Goal: Task Accomplishment & Management: Manage account settings

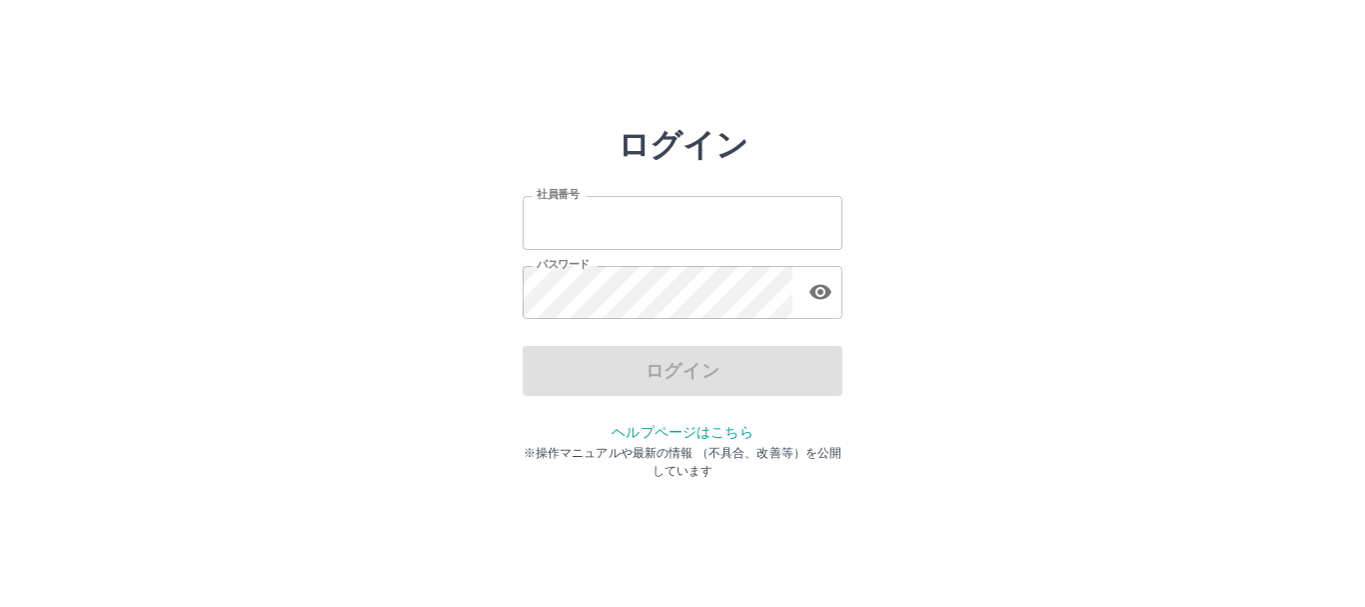
type input "*******"
click at [167, 308] on div "ログイン 社員番号 ******* 社員番号 パスワード パスワード ログイン ヘルプページはこちら ※操作マニュアルや最新の情報 （不具合、改善等）を公開し…" at bounding box center [682, 286] width 1199 height 320
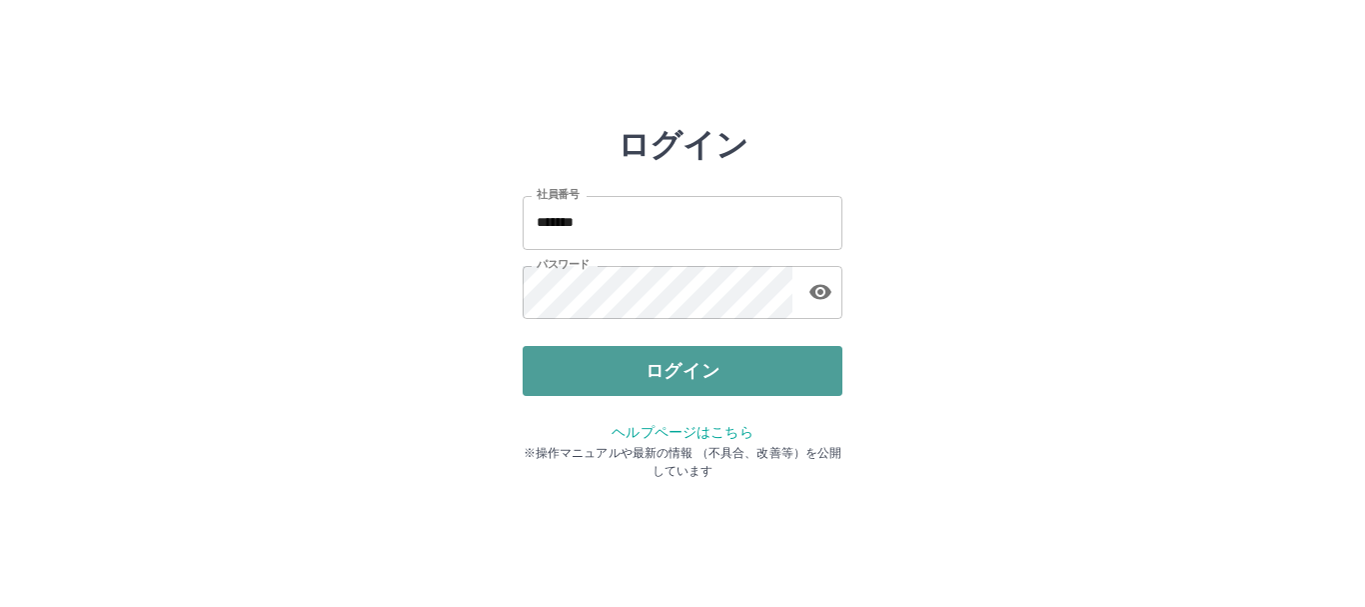
click at [588, 384] on button "ログイン" at bounding box center [683, 371] width 320 height 50
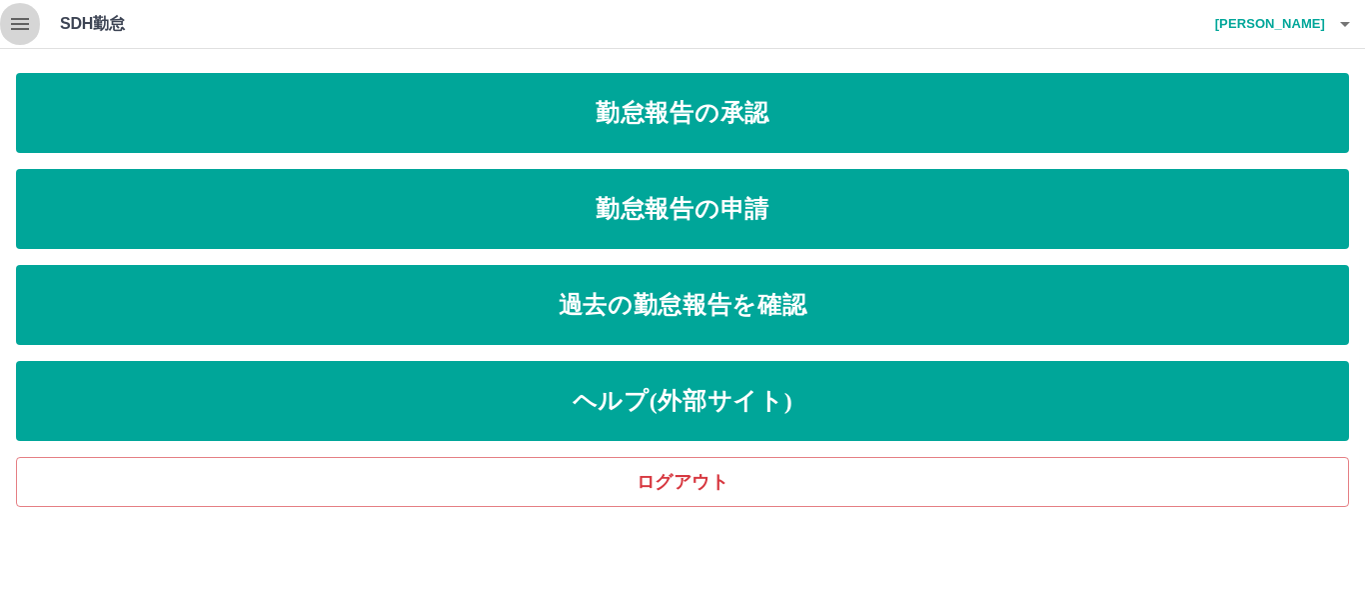
click at [26, 28] on icon "button" at bounding box center [20, 24] width 18 height 12
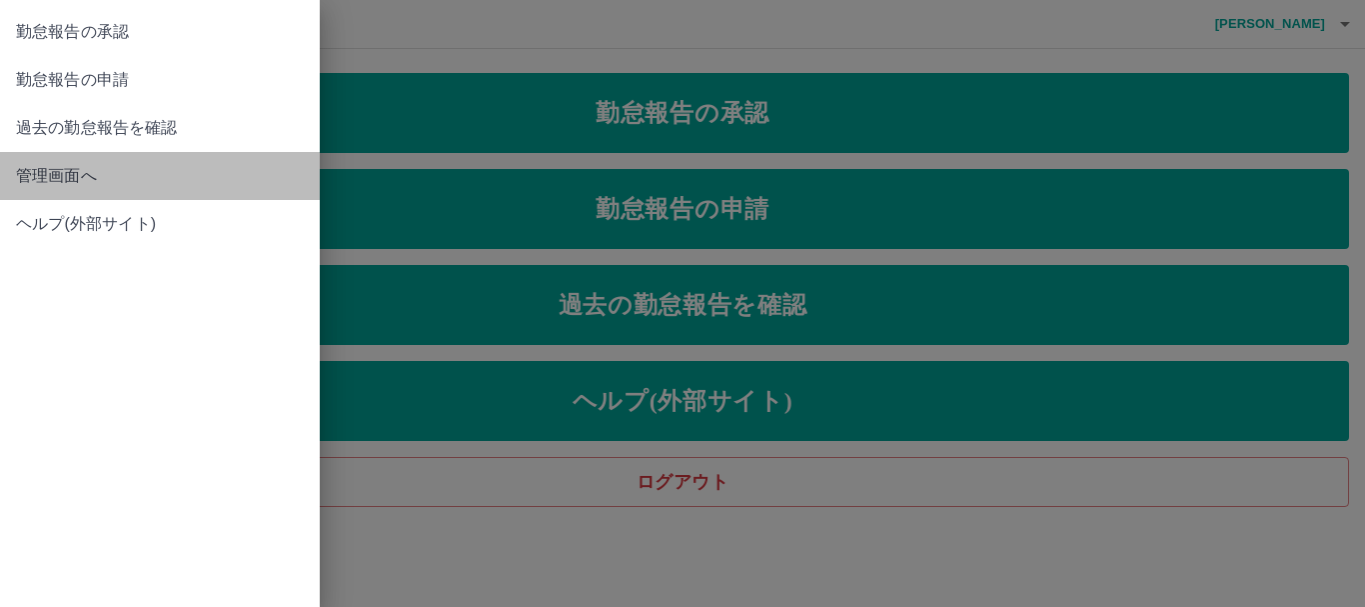
click at [56, 168] on span "管理画面へ" at bounding box center [160, 176] width 288 height 24
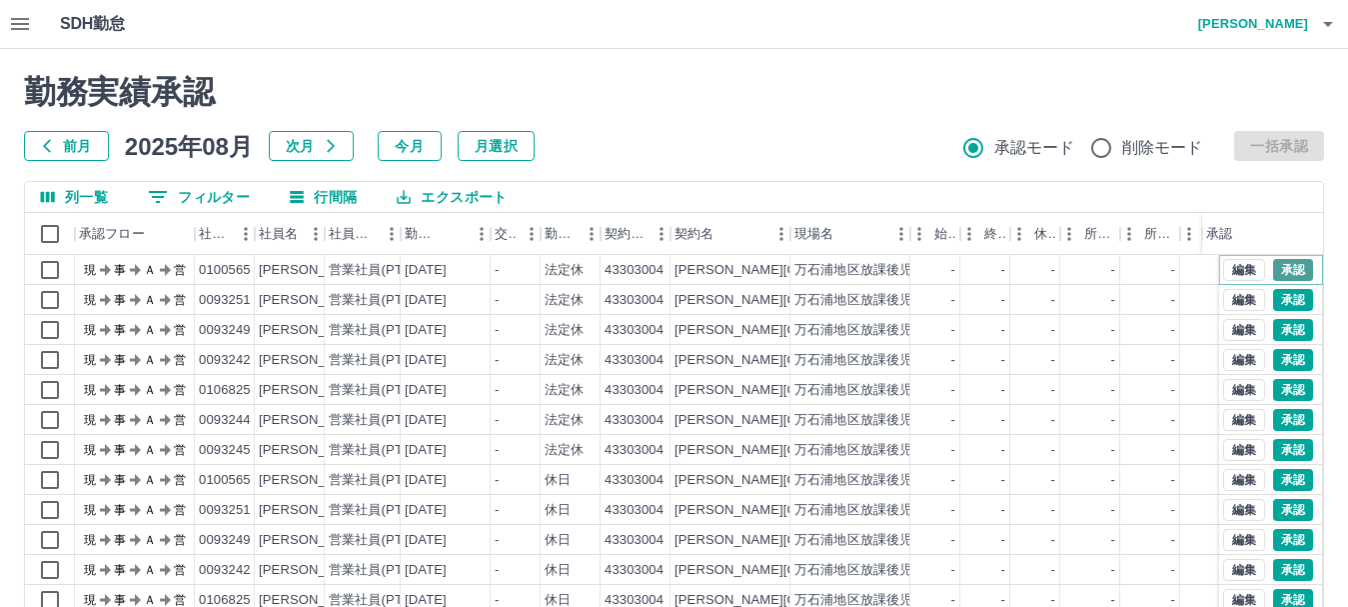
click at [1288, 269] on button "承認" at bounding box center [1293, 270] width 40 height 22
click at [1280, 304] on button "承認" at bounding box center [1293, 300] width 40 height 22
click at [1283, 328] on button "承認" at bounding box center [1293, 330] width 40 height 22
click at [1275, 364] on button "承認" at bounding box center [1293, 360] width 40 height 22
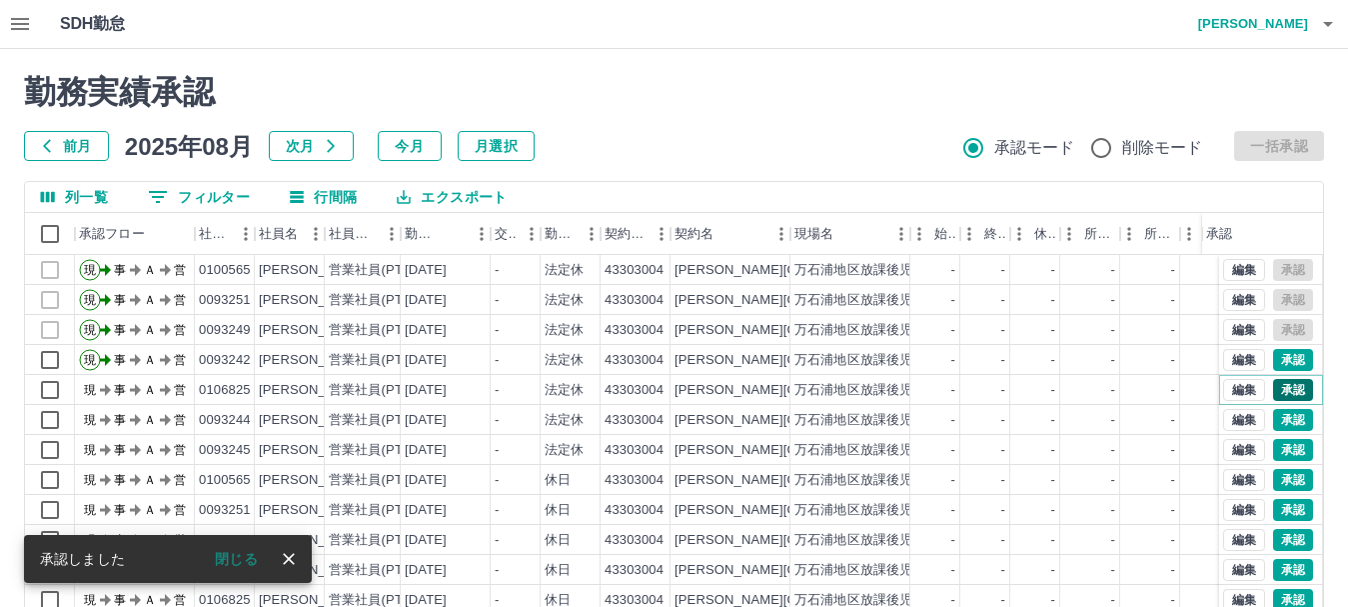
click at [1284, 393] on button "承認" at bounding box center [1293, 390] width 40 height 22
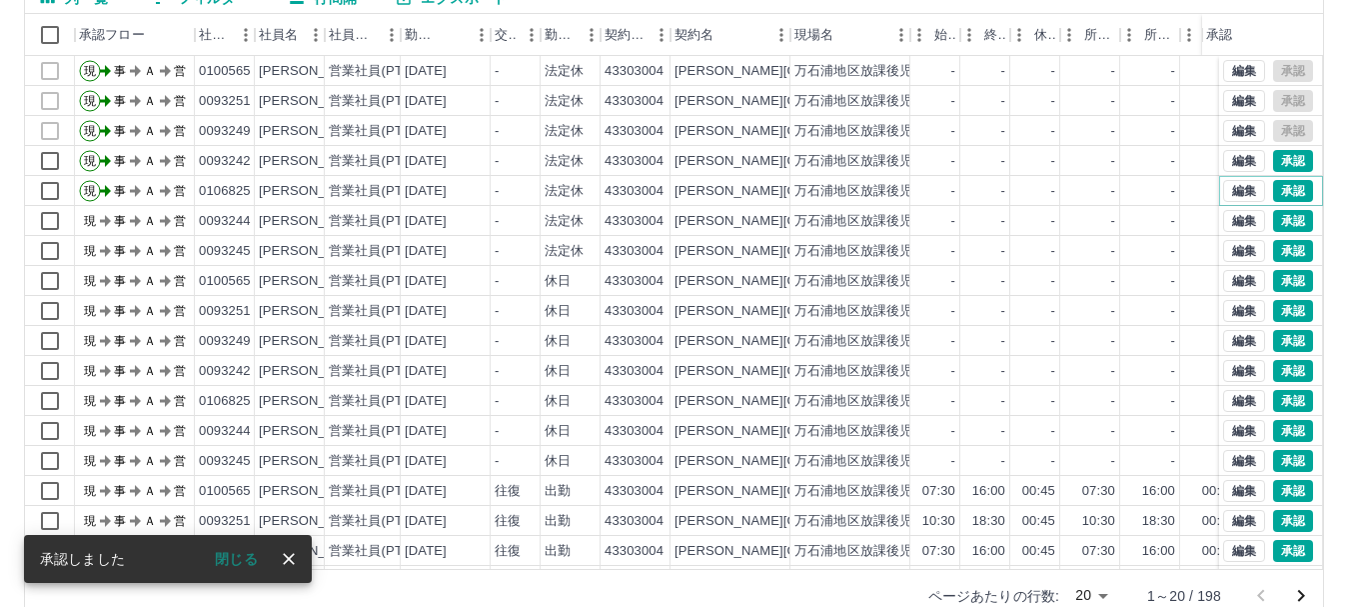
scroll to position [200, 0]
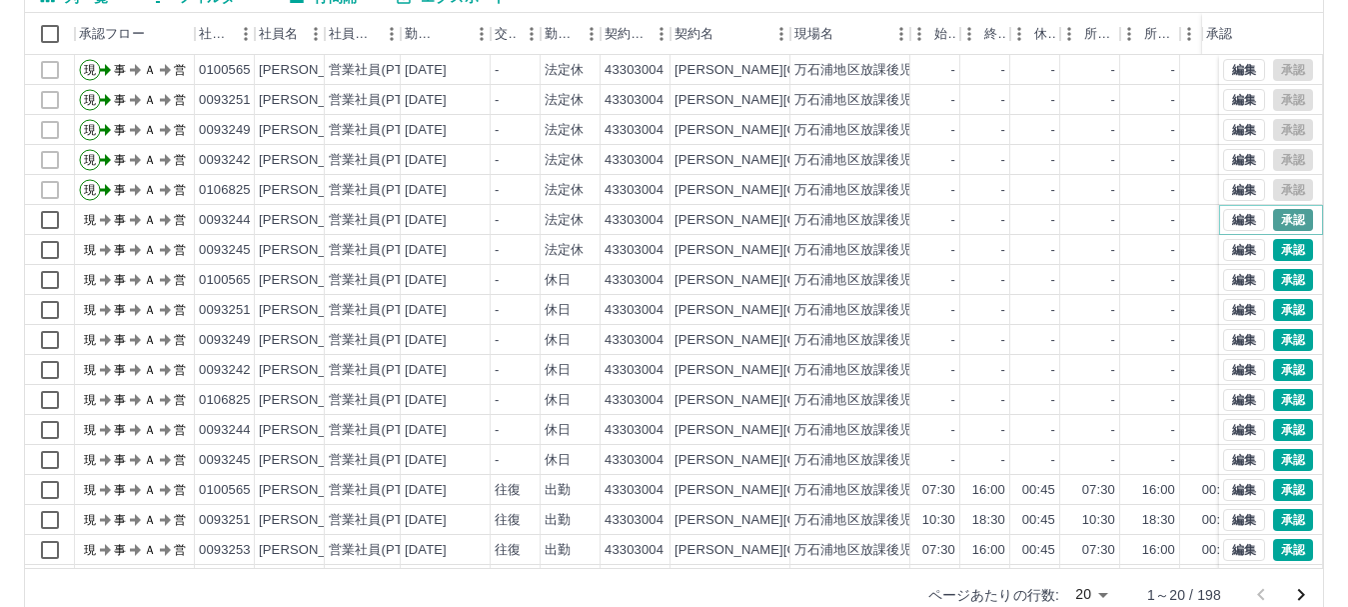
click at [1282, 219] on button "承認" at bounding box center [1293, 220] width 40 height 22
click at [1284, 248] on button "承認" at bounding box center [1293, 250] width 40 height 22
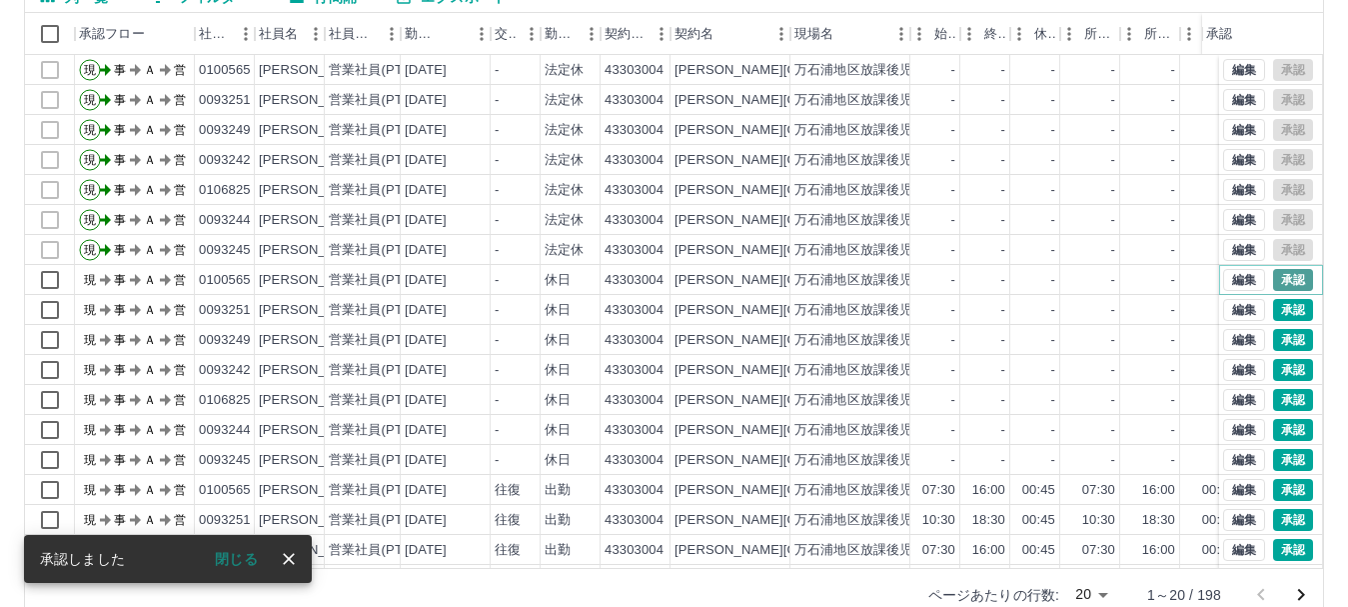
click at [1278, 283] on button "承認" at bounding box center [1293, 280] width 40 height 22
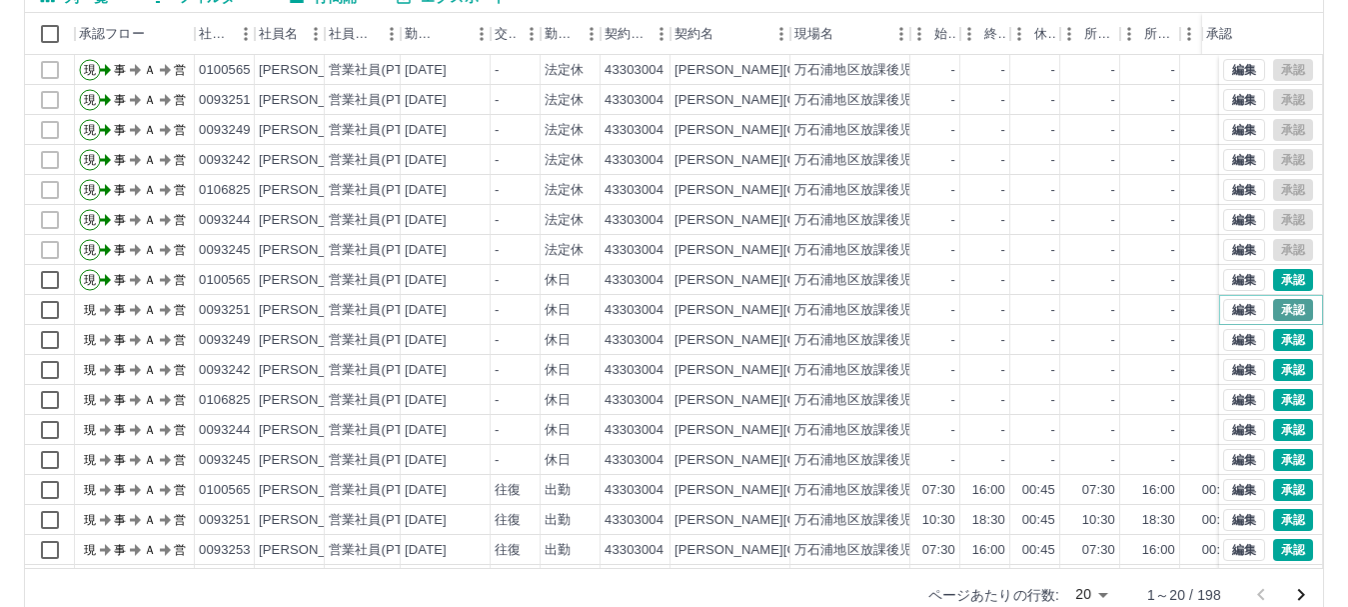
click at [1278, 307] on button "承認" at bounding box center [1293, 310] width 40 height 22
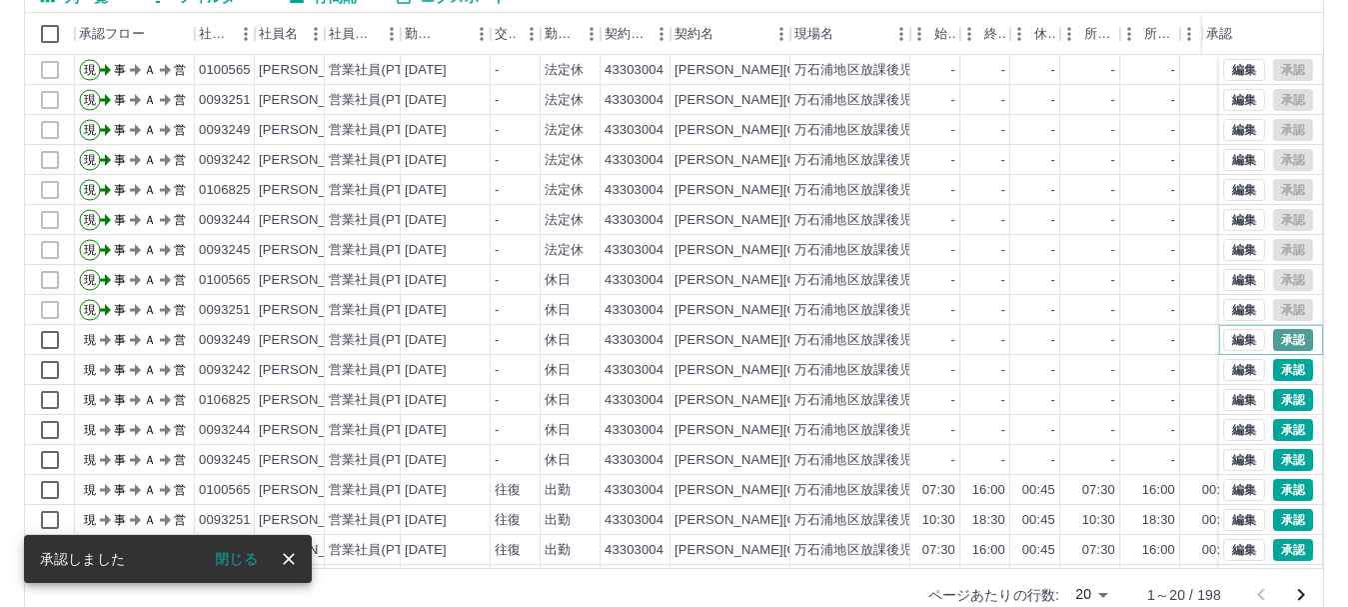
click at [1273, 332] on button "承認" at bounding box center [1293, 340] width 40 height 22
click at [1281, 360] on button "承認" at bounding box center [1293, 370] width 40 height 22
click at [1279, 402] on button "承認" at bounding box center [1293, 400] width 40 height 22
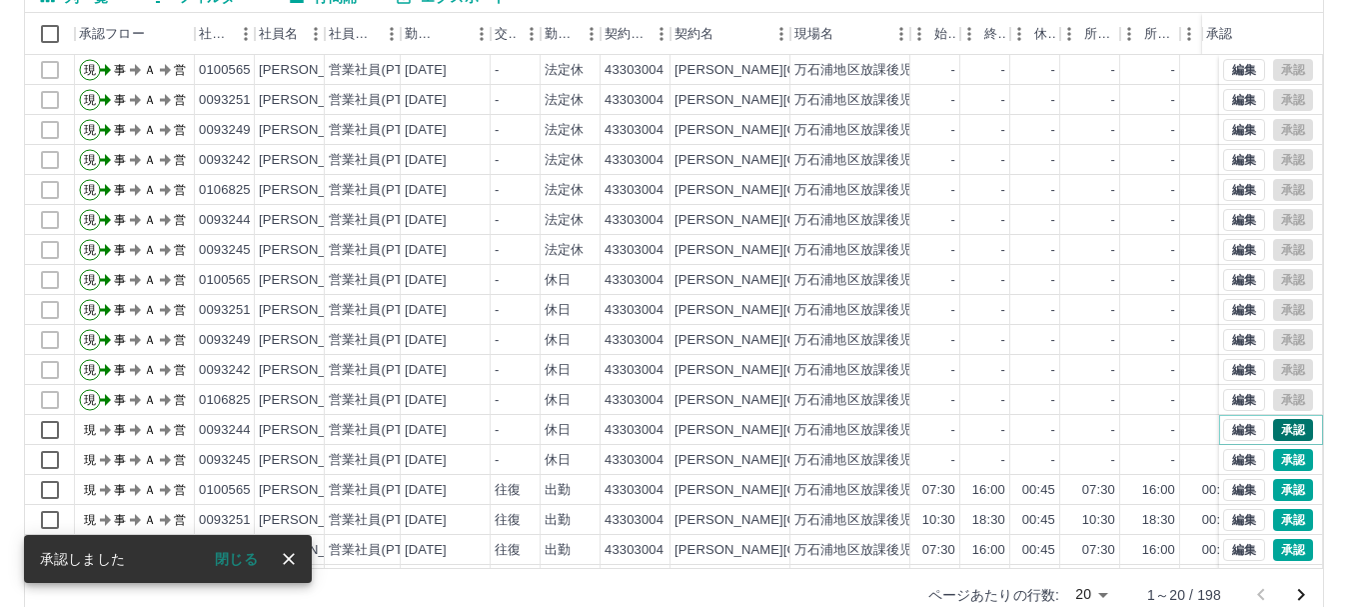
click at [1283, 430] on button "承認" at bounding box center [1293, 430] width 40 height 22
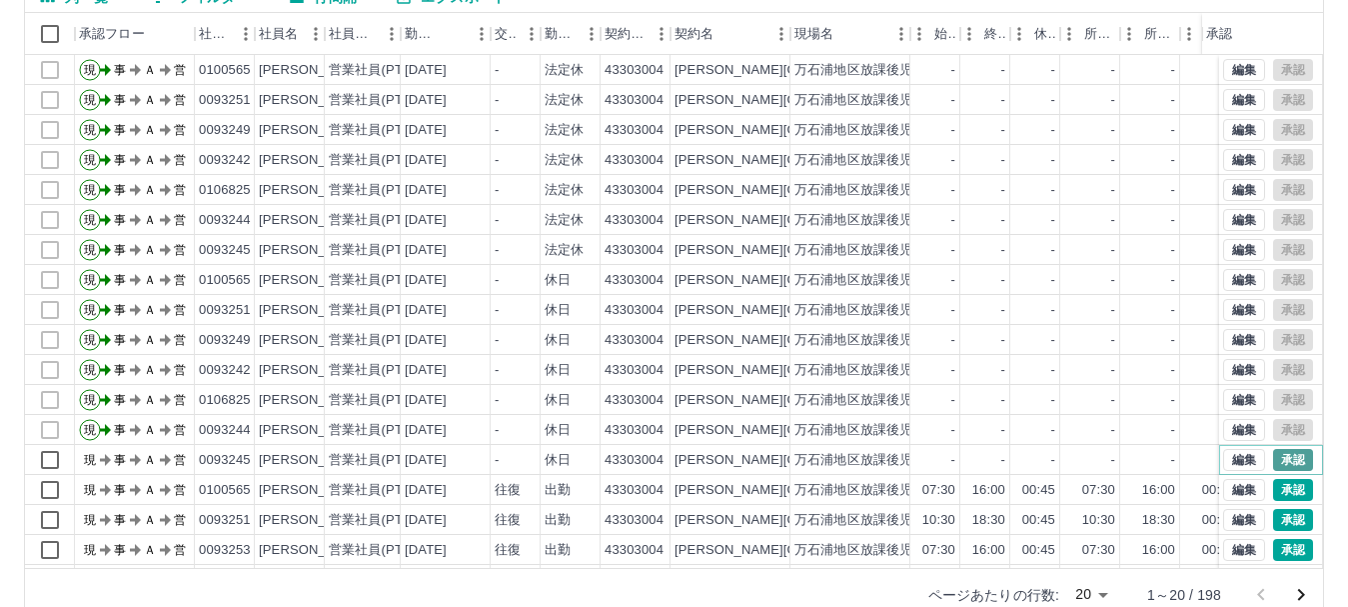
click at [1273, 464] on button "承認" at bounding box center [1293, 460] width 40 height 22
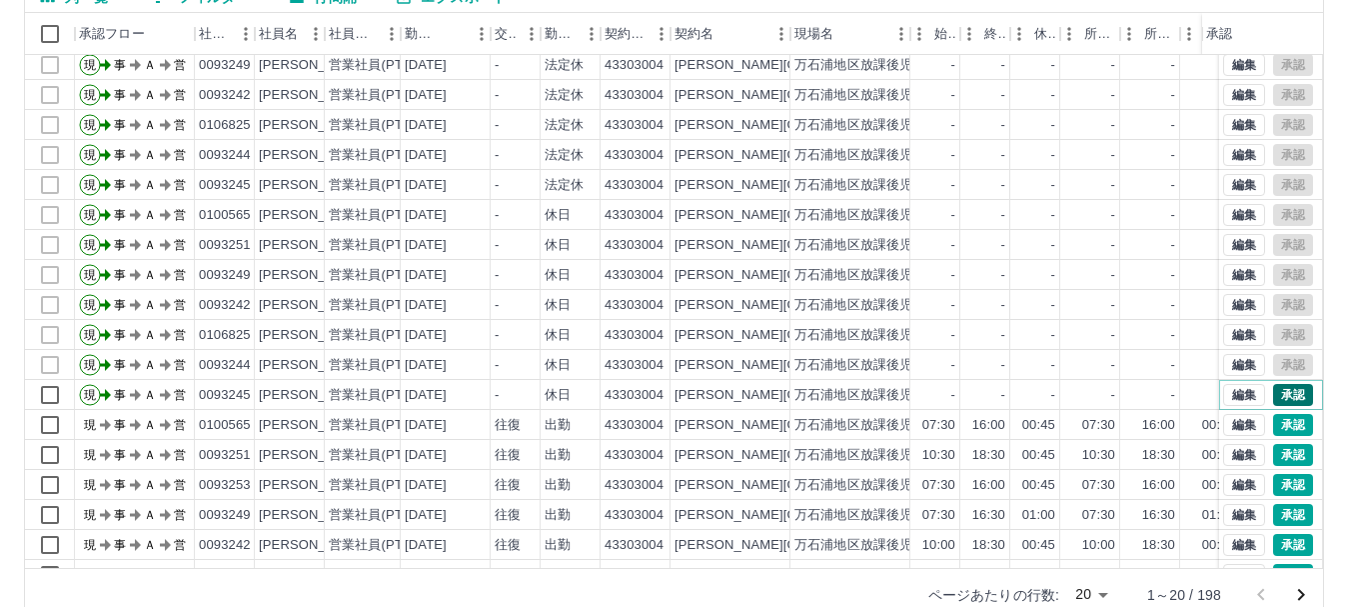
scroll to position [100, 0]
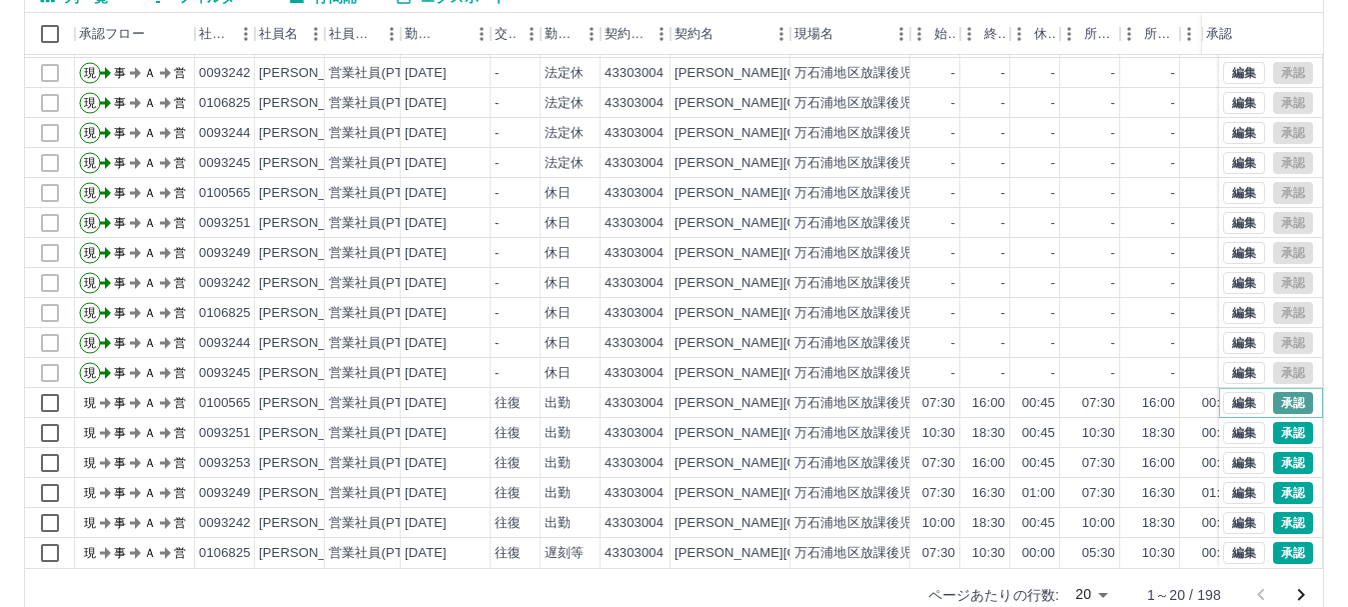
click at [1275, 392] on button "承認" at bounding box center [1293, 403] width 40 height 22
click at [1278, 422] on button "承認" at bounding box center [1293, 433] width 40 height 22
click at [1282, 452] on button "承認" at bounding box center [1293, 463] width 40 height 22
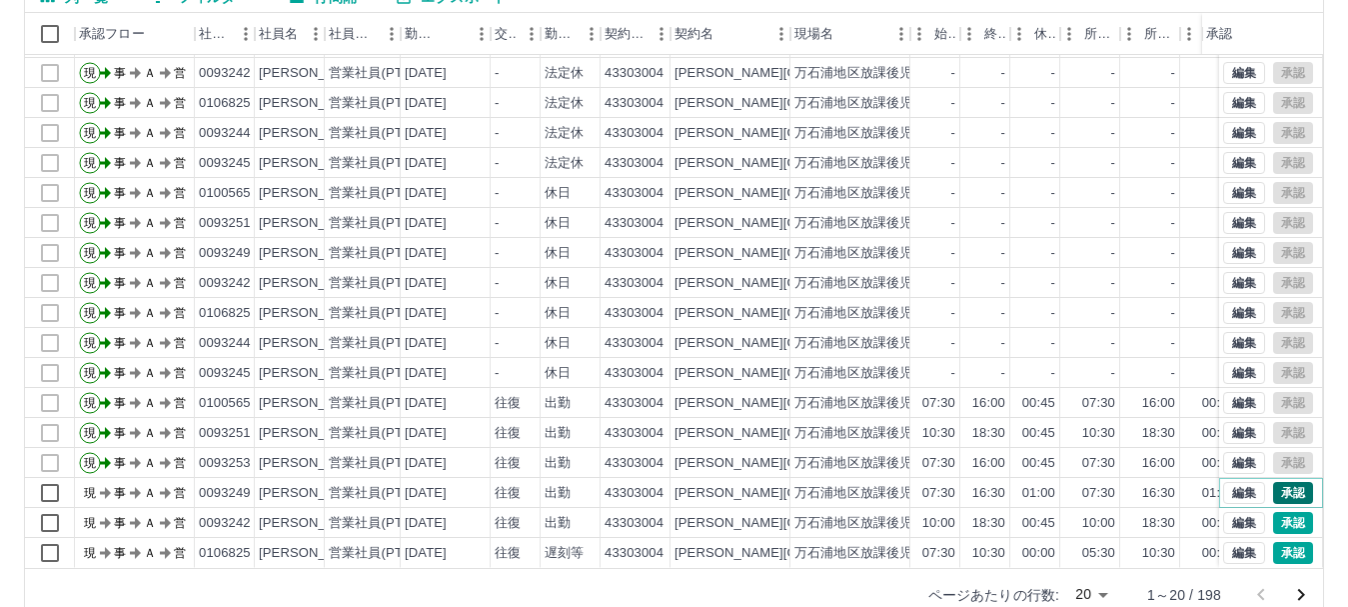
click at [1285, 482] on button "承認" at bounding box center [1293, 493] width 40 height 22
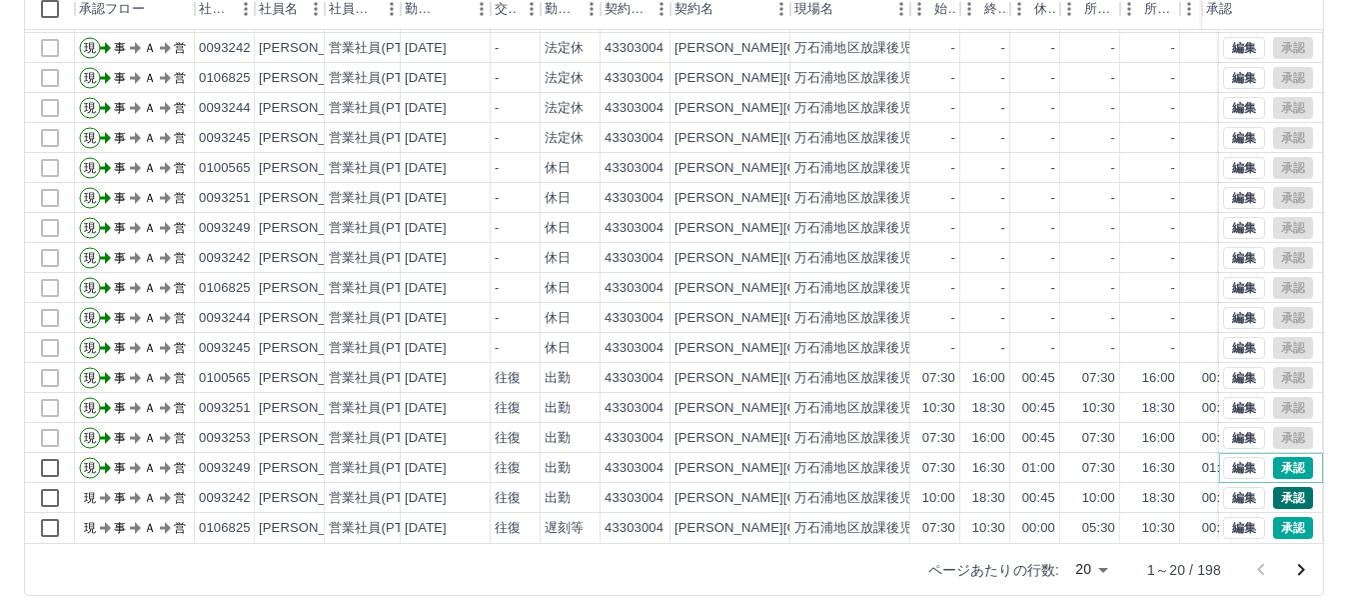
scroll to position [238, 0]
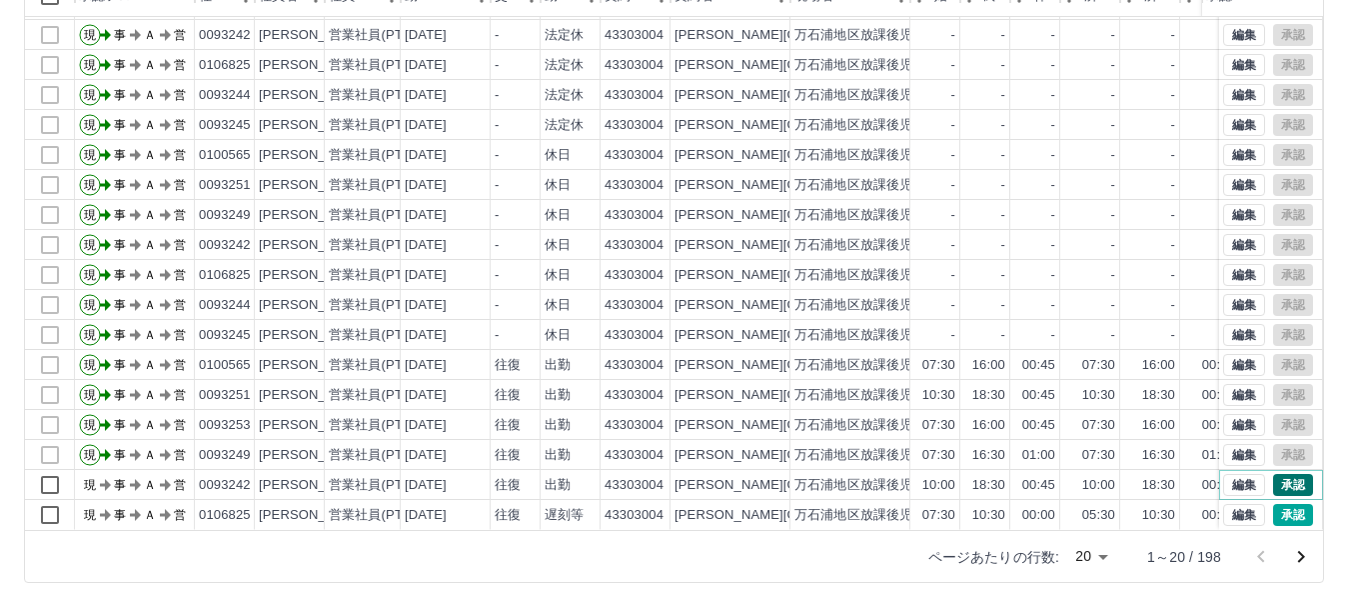
click at [1273, 474] on button "承認" at bounding box center [1293, 485] width 40 height 22
click at [1274, 504] on button "承認" at bounding box center [1293, 515] width 40 height 22
click at [1303, 553] on icon "次のページへ" at bounding box center [1301, 557] width 24 height 24
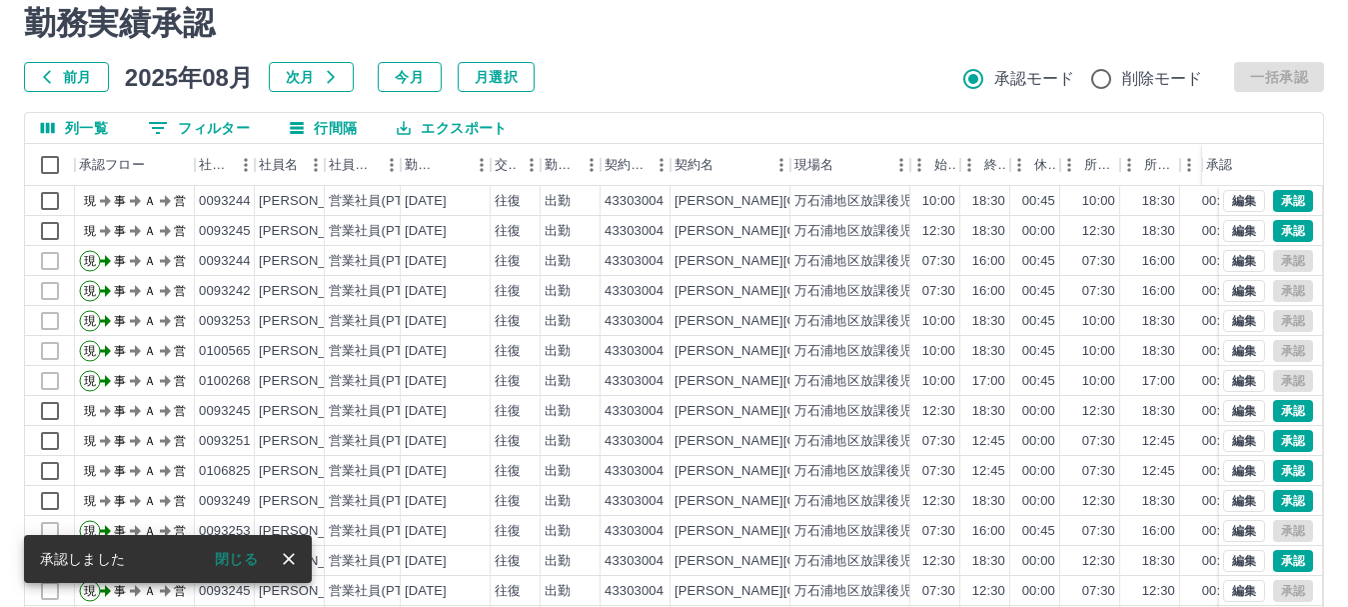
scroll to position [0, 0]
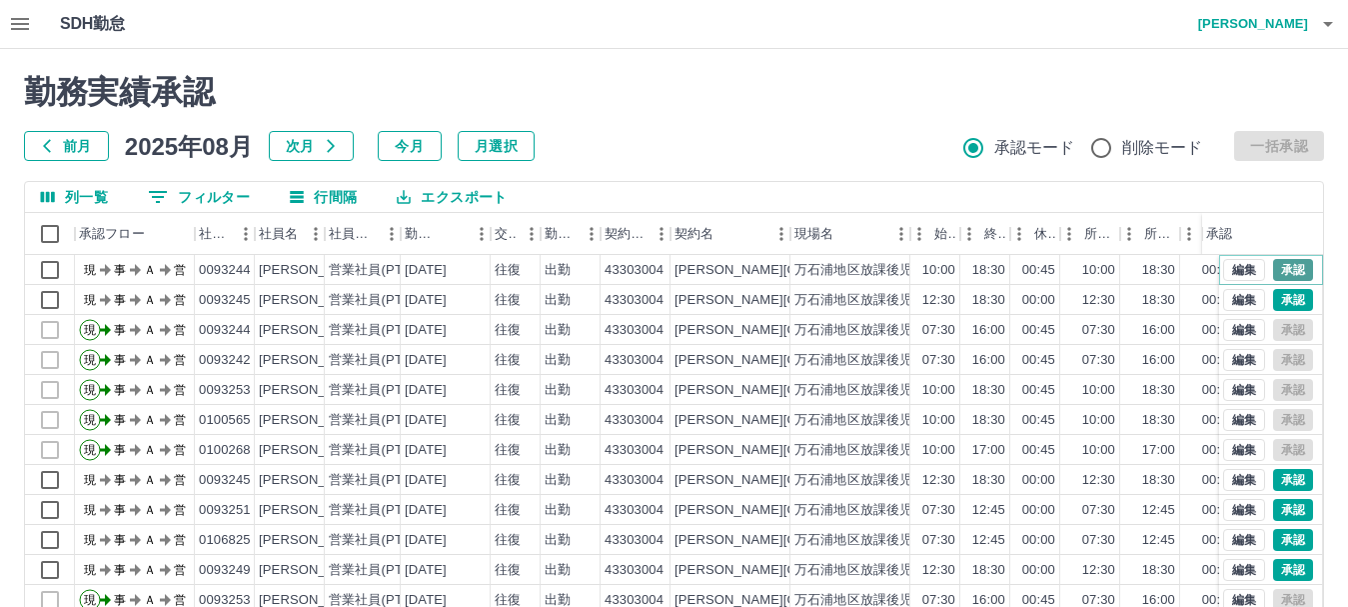
click at [1283, 270] on button "承認" at bounding box center [1293, 270] width 40 height 22
click at [1276, 302] on button "承認" at bounding box center [1293, 300] width 40 height 22
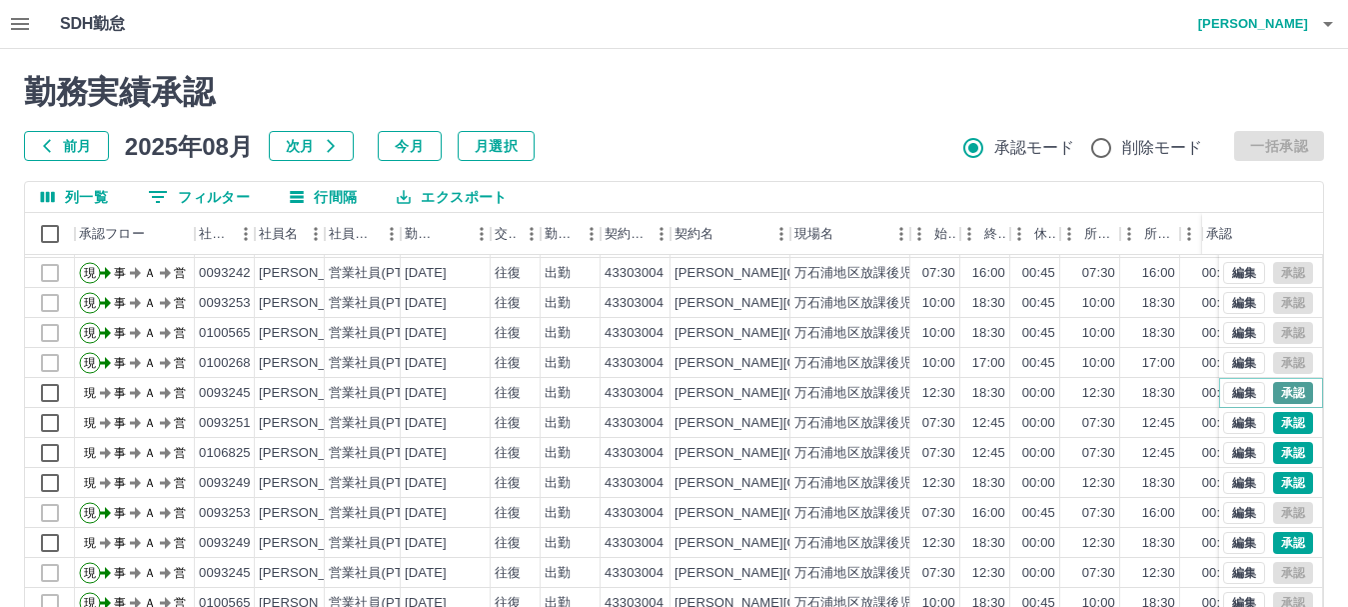
click at [1274, 387] on button "承認" at bounding box center [1293, 393] width 40 height 22
click at [1281, 412] on button "承認" at bounding box center [1293, 423] width 40 height 22
click at [1274, 442] on button "承認" at bounding box center [1293, 453] width 40 height 22
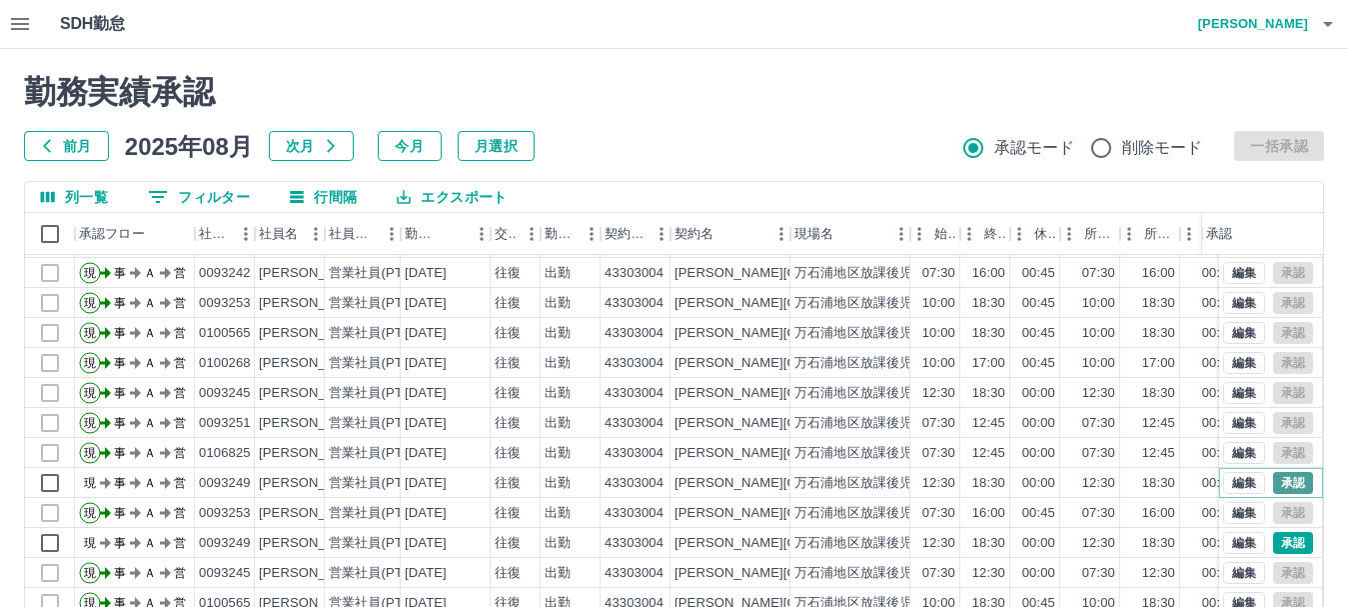
click at [1280, 472] on button "承認" at bounding box center [1293, 483] width 40 height 22
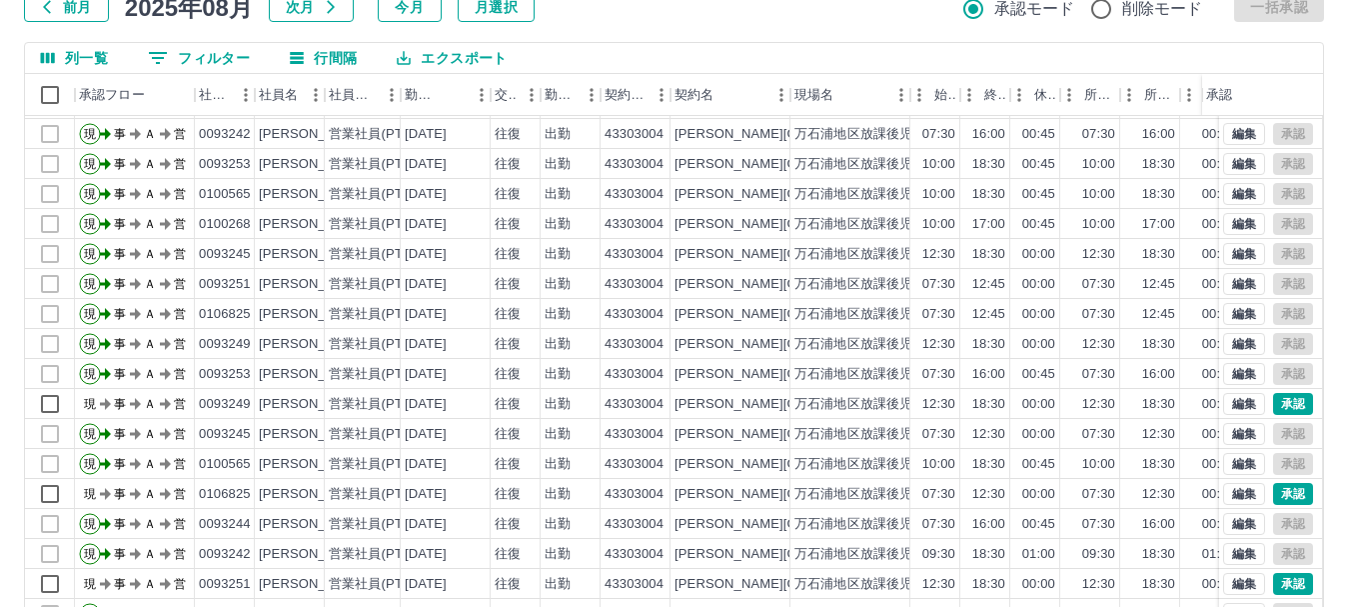
scroll to position [200, 0]
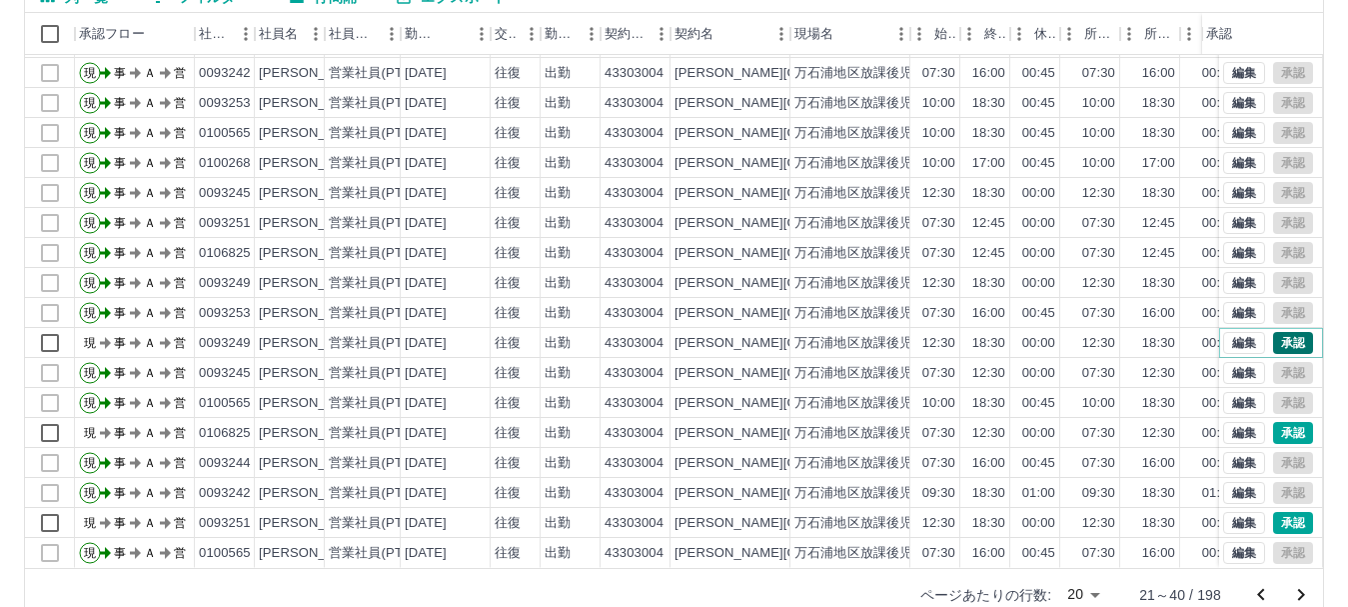
click at [1284, 332] on button "承認" at bounding box center [1293, 343] width 40 height 22
click at [1282, 422] on button "承認" at bounding box center [1293, 433] width 40 height 22
click at [1274, 512] on button "承認" at bounding box center [1293, 523] width 40 height 22
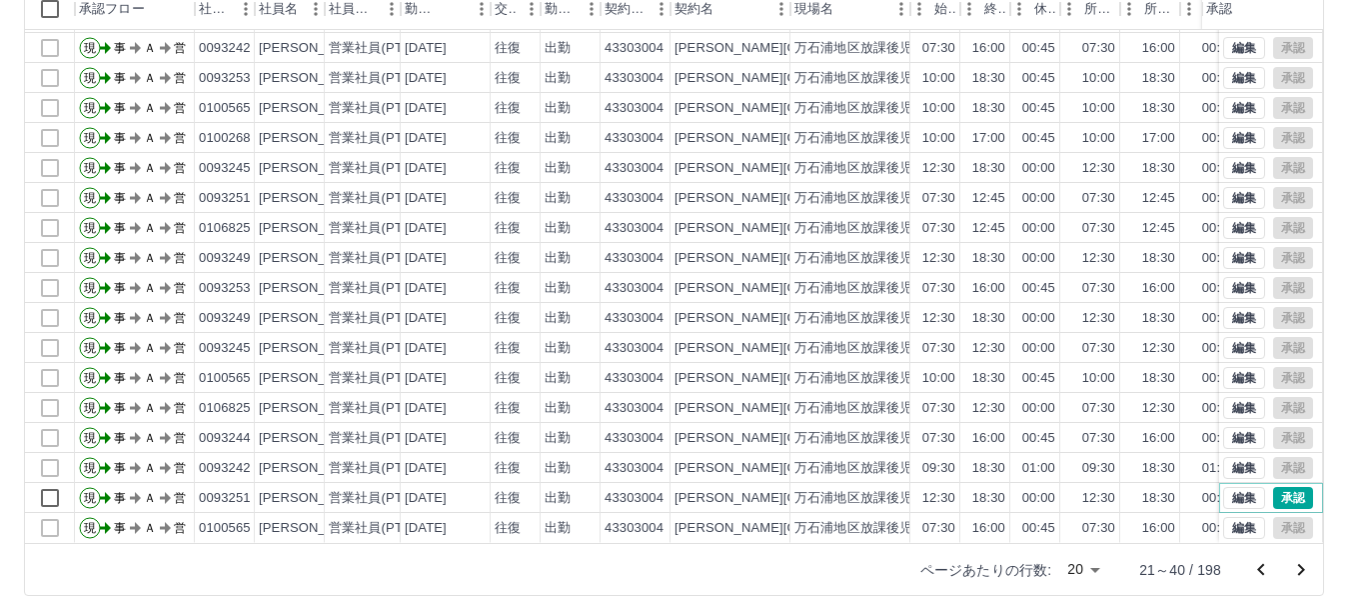
scroll to position [238, 0]
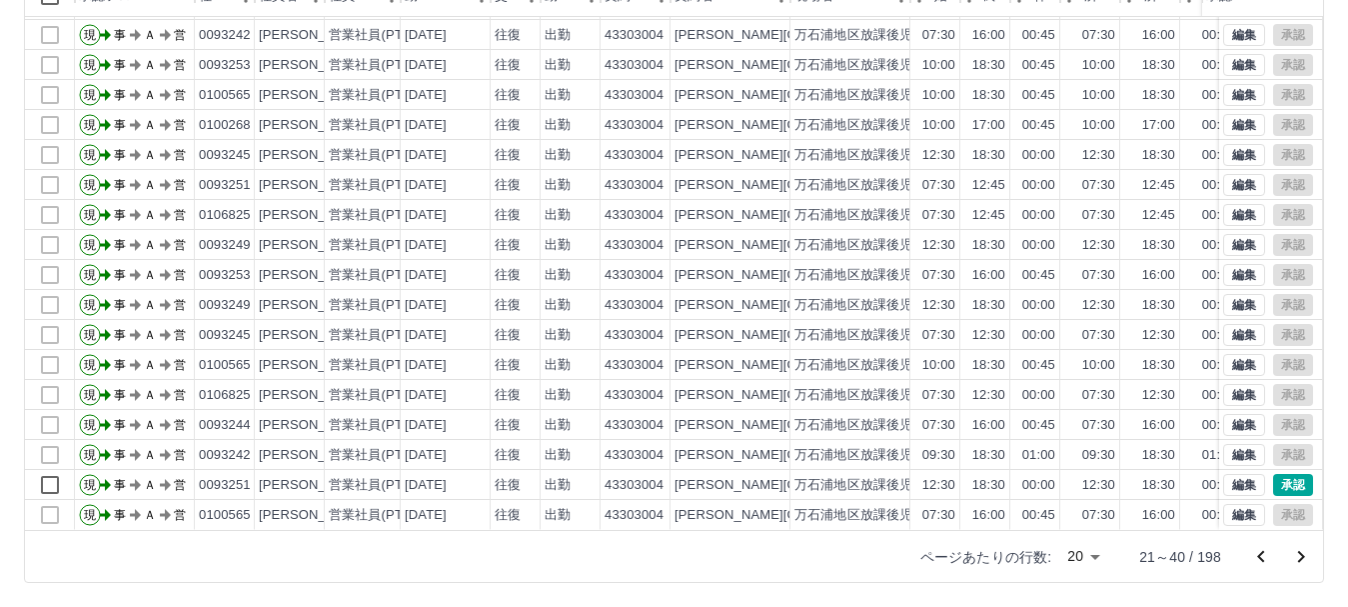
click at [1298, 554] on icon "次のページへ" at bounding box center [1301, 557] width 24 height 24
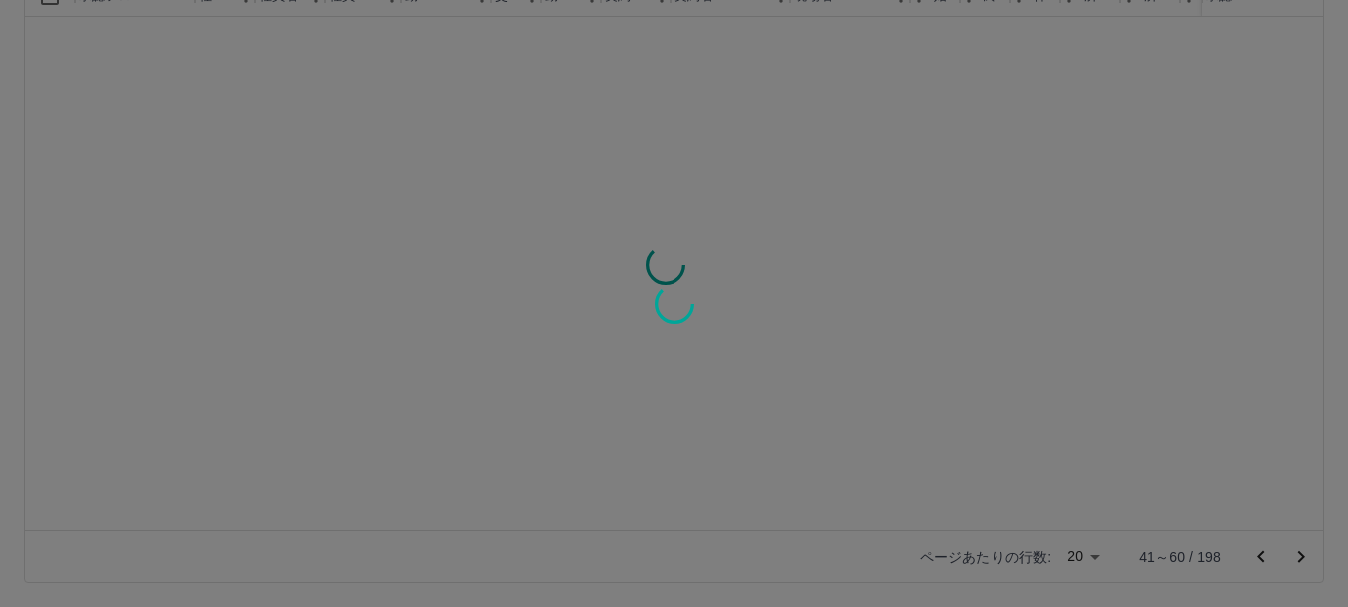
scroll to position [0, 0]
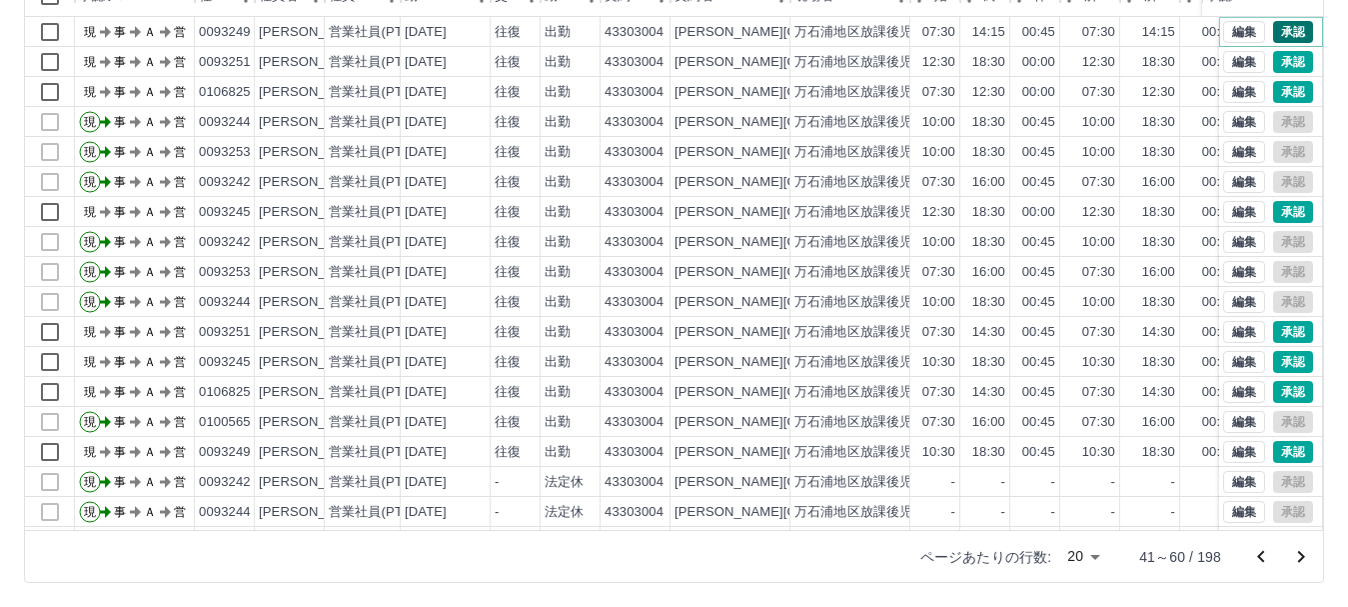
click at [1285, 32] on button "承認" at bounding box center [1293, 32] width 40 height 22
click at [1276, 59] on button "承認" at bounding box center [1293, 62] width 40 height 22
click at [1280, 89] on button "承認" at bounding box center [1293, 92] width 40 height 22
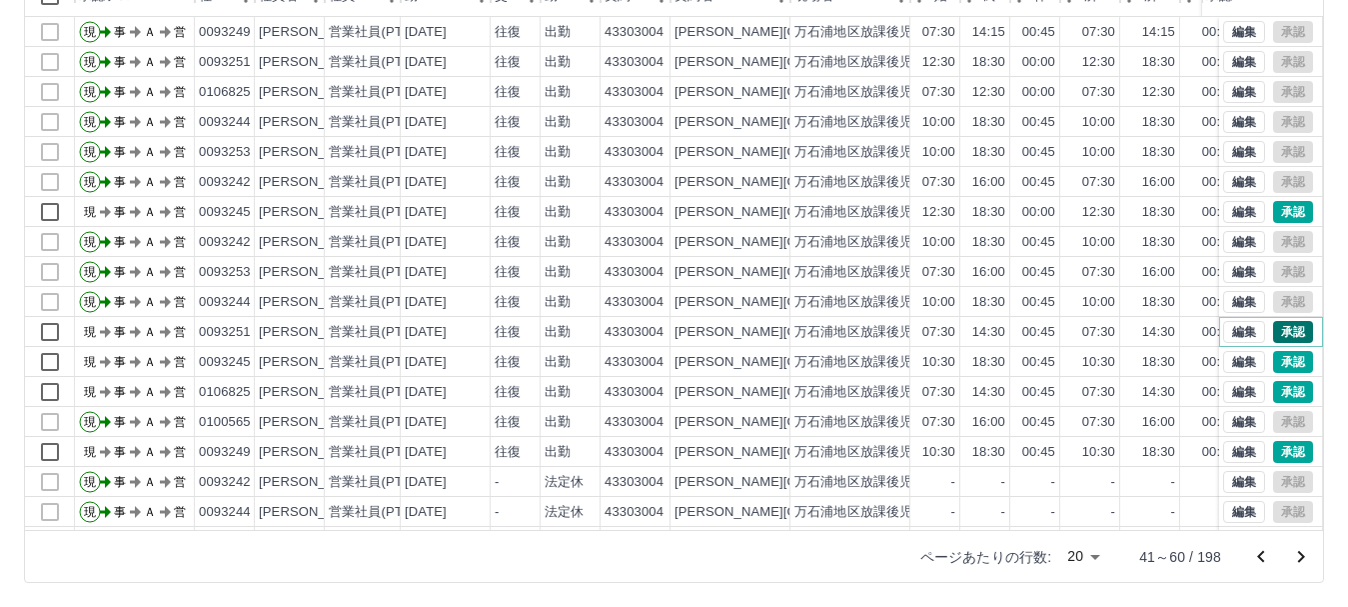
click at [1280, 332] on button "承認" at bounding box center [1293, 332] width 40 height 22
click at [1283, 213] on button "承認" at bounding box center [1293, 212] width 40 height 22
click at [1280, 358] on button "承認" at bounding box center [1293, 362] width 40 height 22
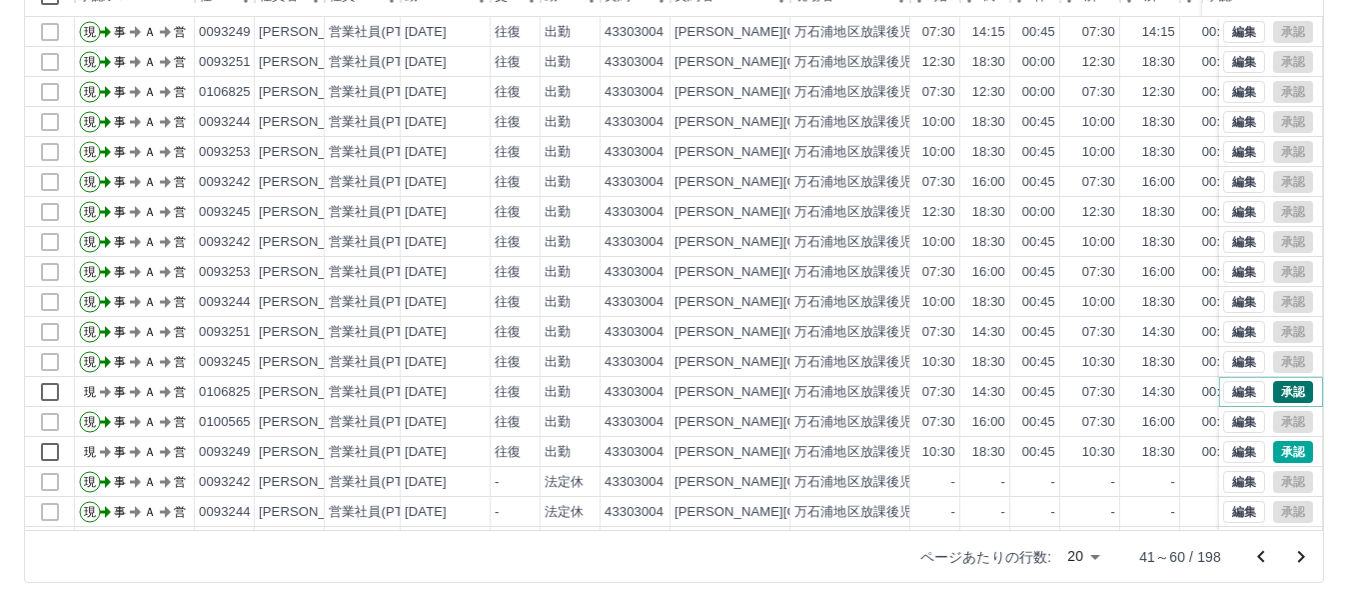
click at [1283, 390] on button "承認" at bounding box center [1293, 392] width 40 height 22
click at [1281, 451] on button "承認" at bounding box center [1293, 452] width 40 height 22
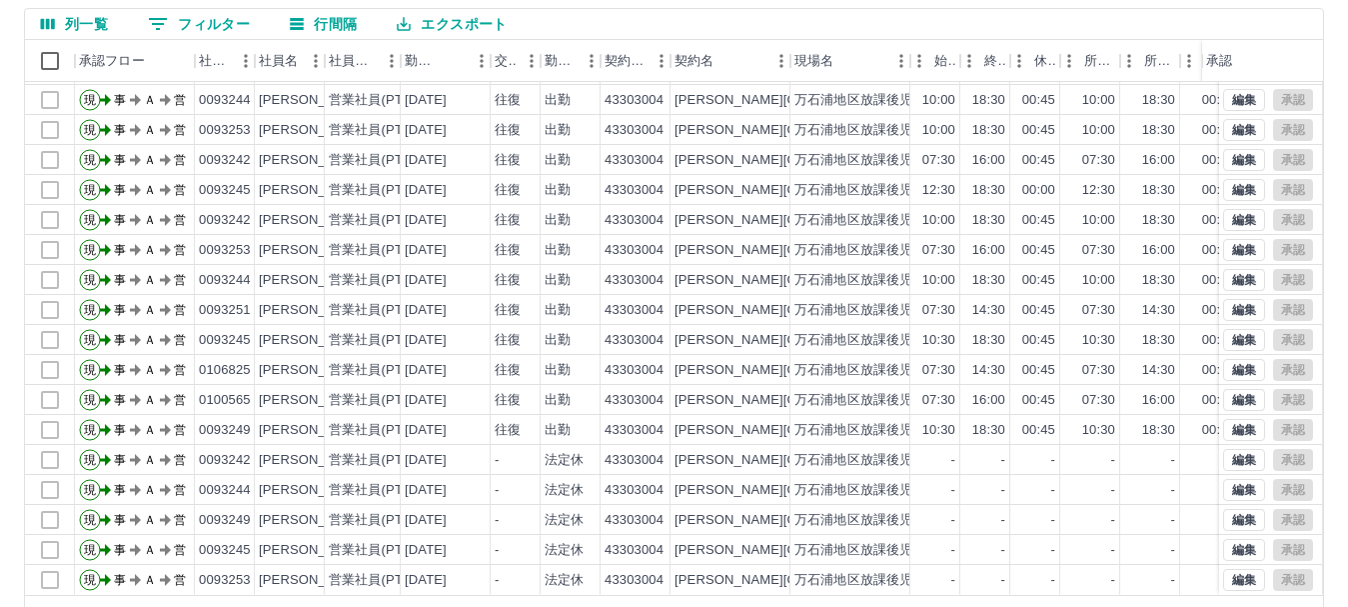
scroll to position [238, 0]
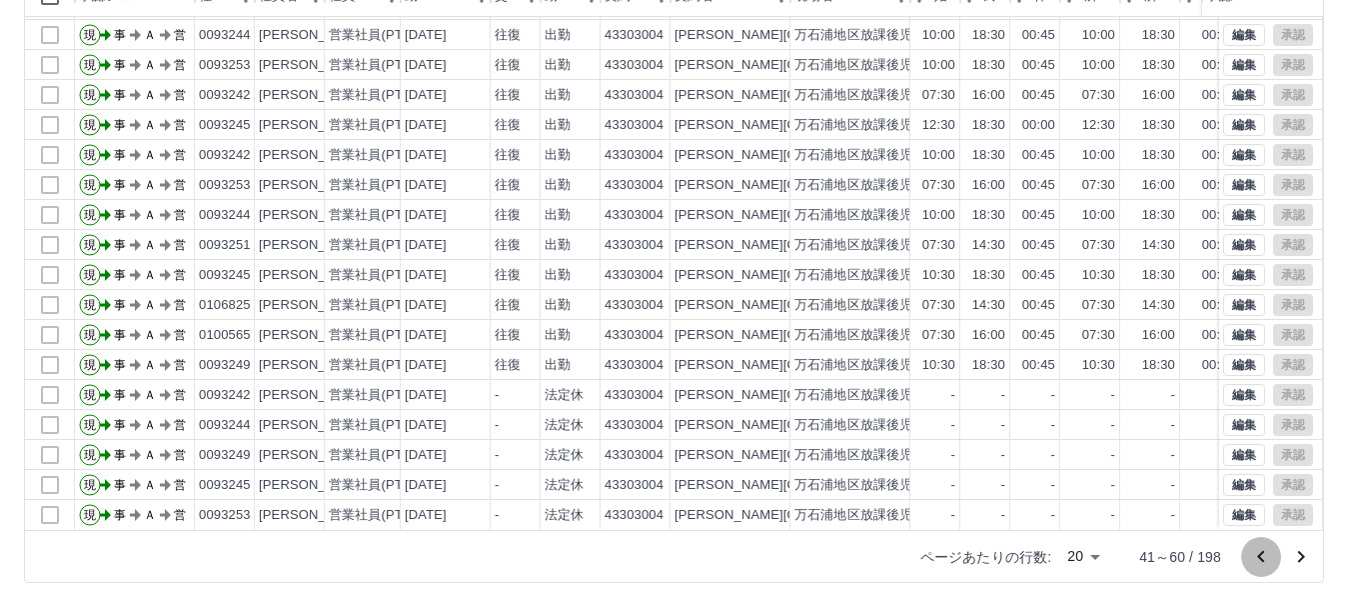
click at [1262, 556] on icon "前のページへ" at bounding box center [1261, 557] width 24 height 24
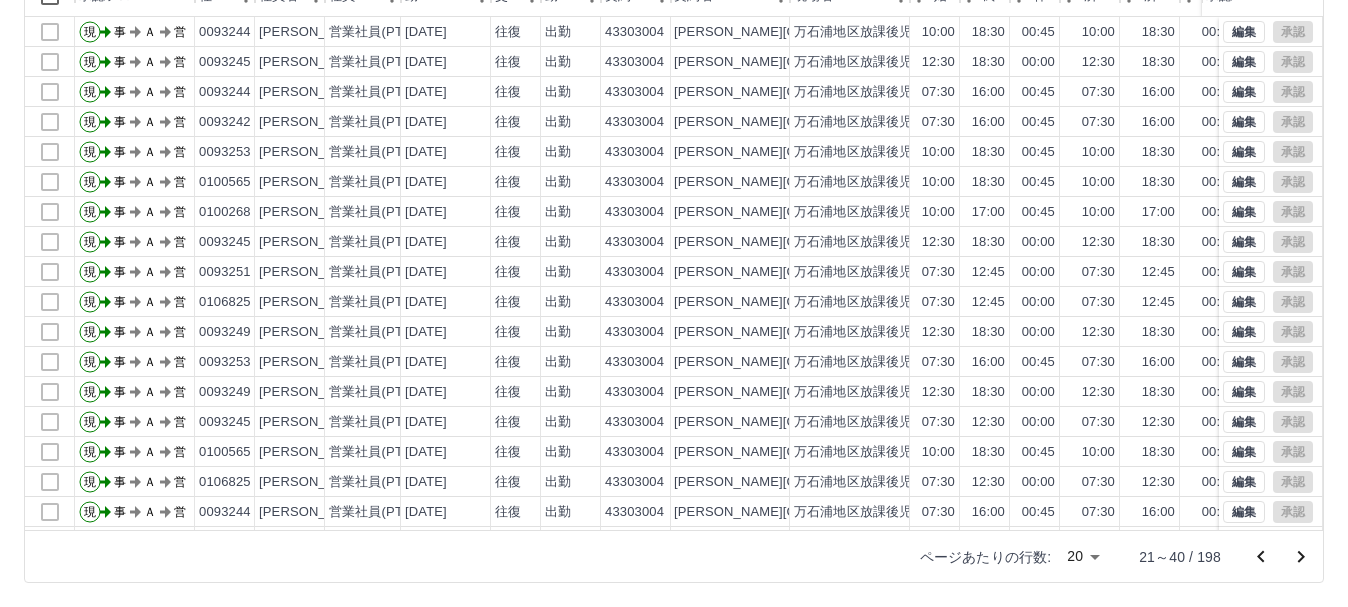
scroll to position [104, 0]
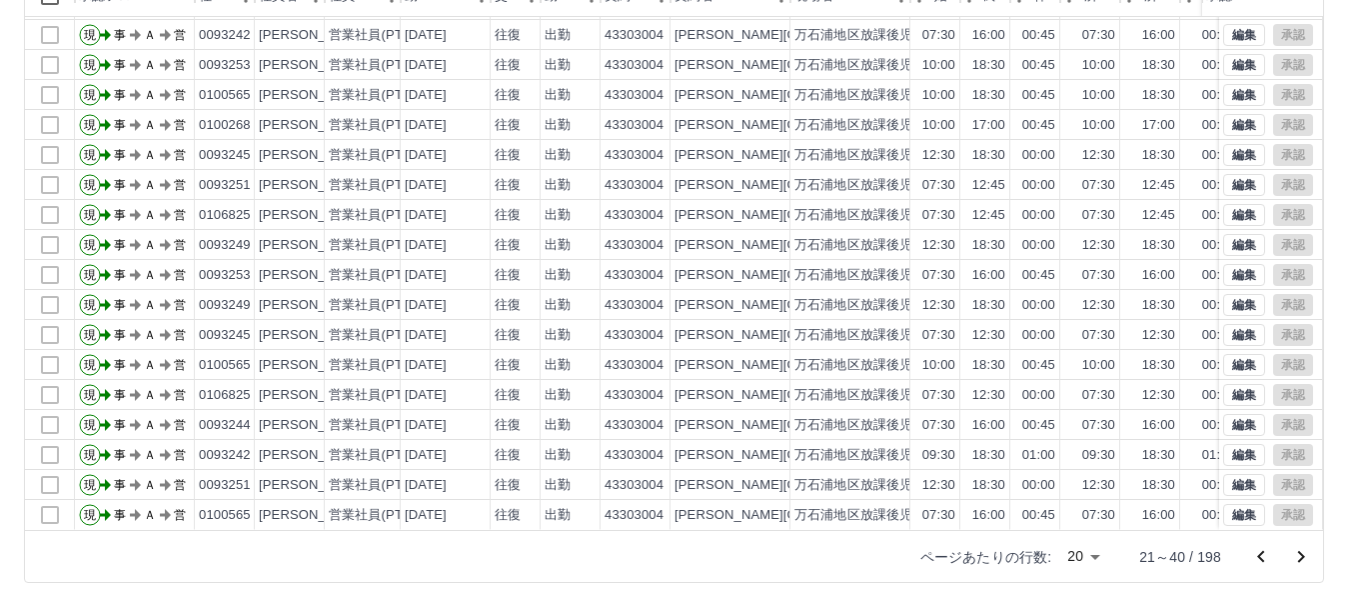
drag, startPoint x: 1263, startPoint y: 554, endPoint x: 1234, endPoint y: 571, distance: 33.6
click at [1261, 556] on icon "前のページへ" at bounding box center [1261, 557] width 24 height 24
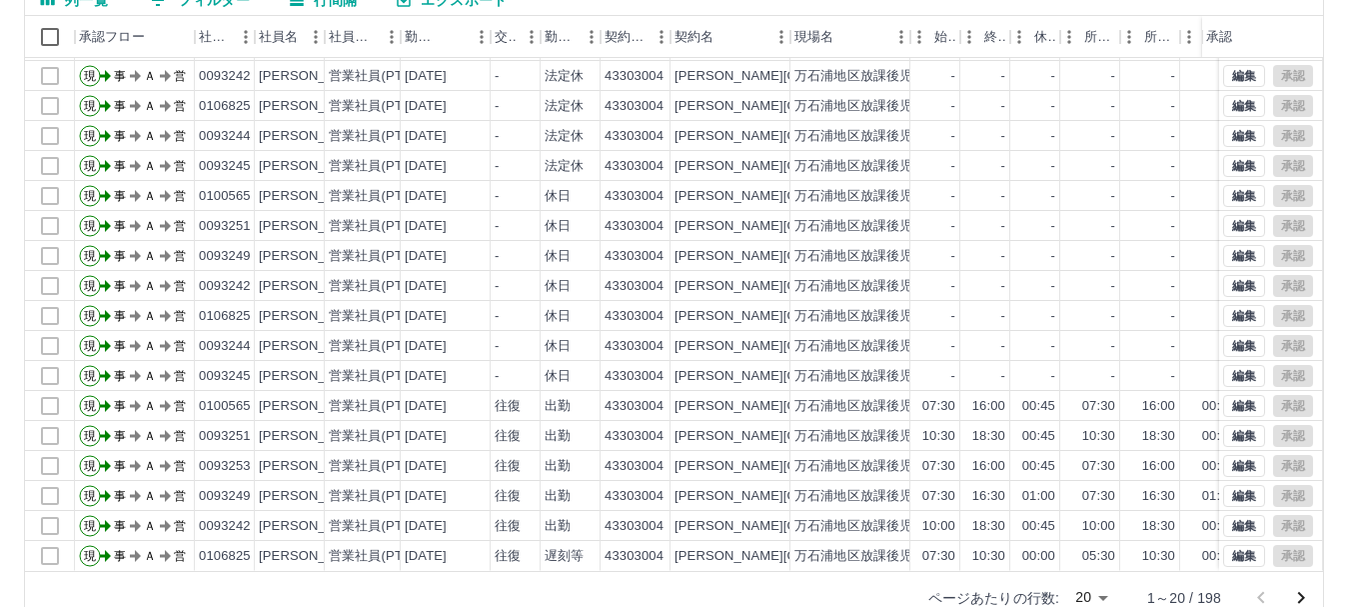
scroll to position [200, 0]
